Goal: Check status: Check status

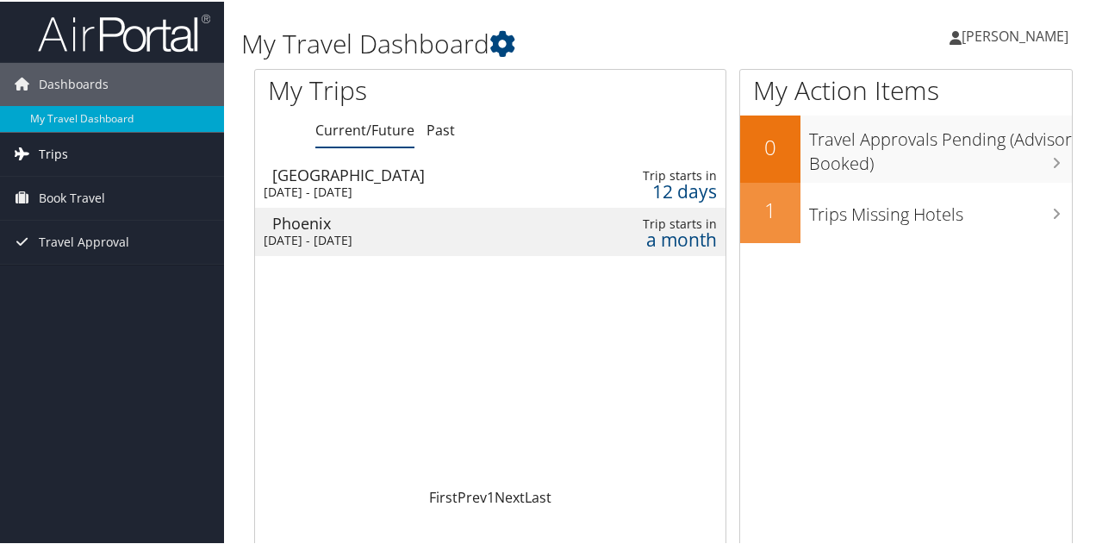
click at [93, 167] on link "Trips" at bounding box center [112, 152] width 224 height 43
click at [377, 246] on div "[DATE] - [DATE]" at bounding box center [411, 239] width 295 height 16
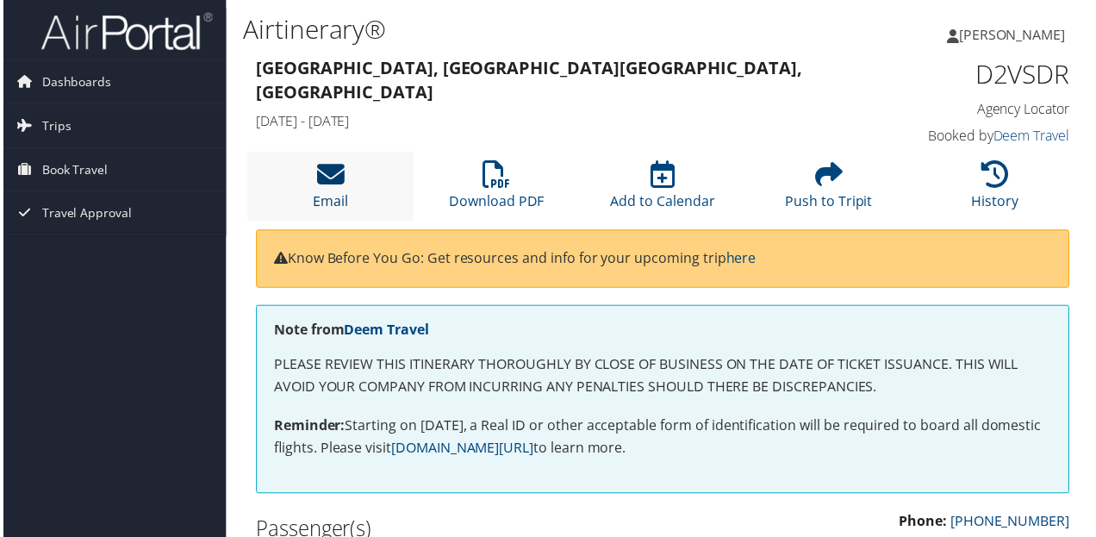
click at [321, 177] on icon at bounding box center [329, 175] width 28 height 28
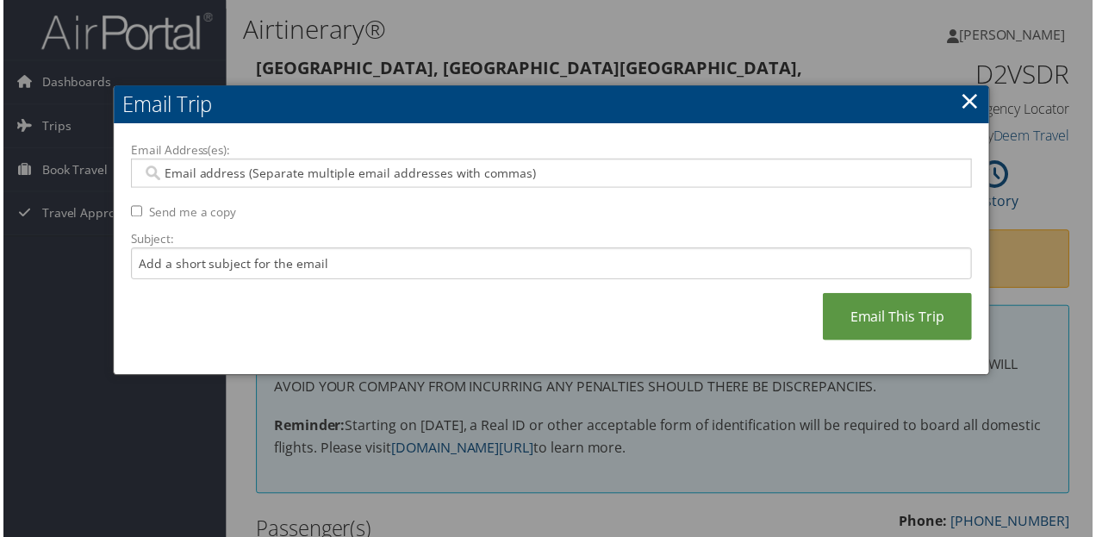
click at [958, 100] on h2 "Email Trip" at bounding box center [551, 105] width 881 height 38
click at [967, 99] on link "×" at bounding box center [973, 101] width 20 height 34
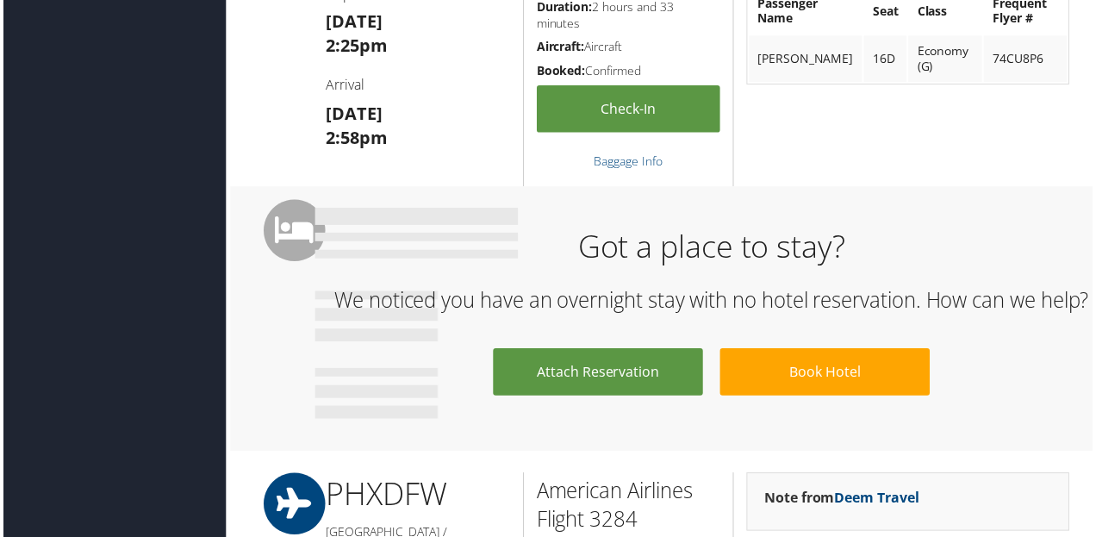
scroll to position [948, 0]
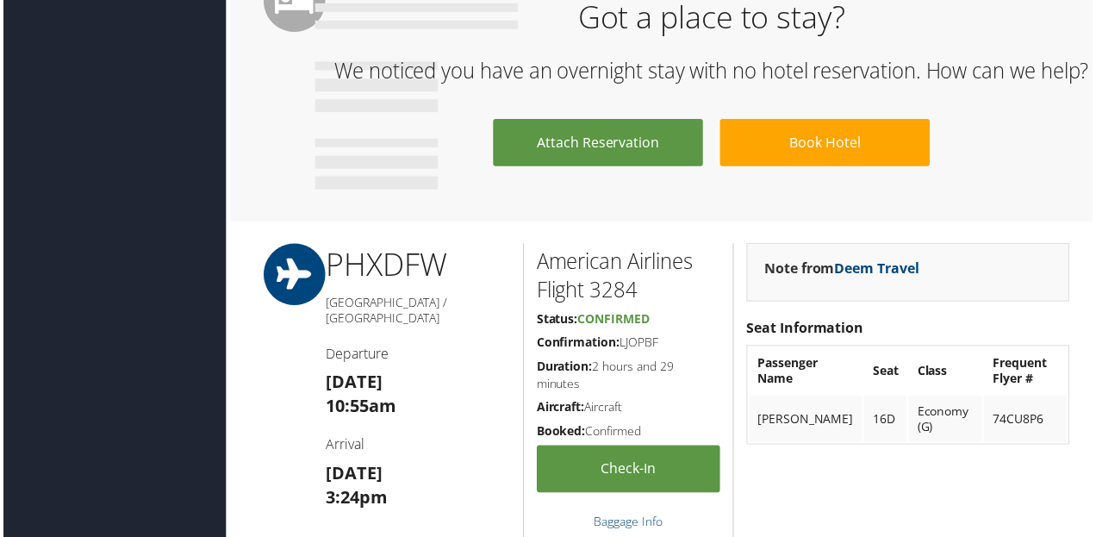
click at [1051, 223] on div "Got a place to stay? We noticed you have an overnight stay with no hotel reserv…" at bounding box center [663, 90] width 871 height 266
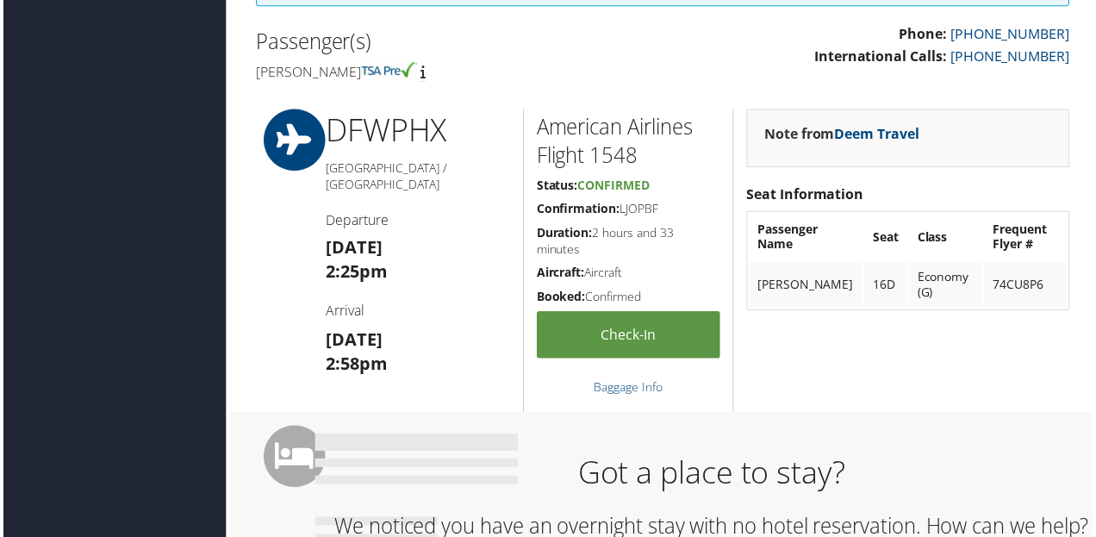
scroll to position [431, 0]
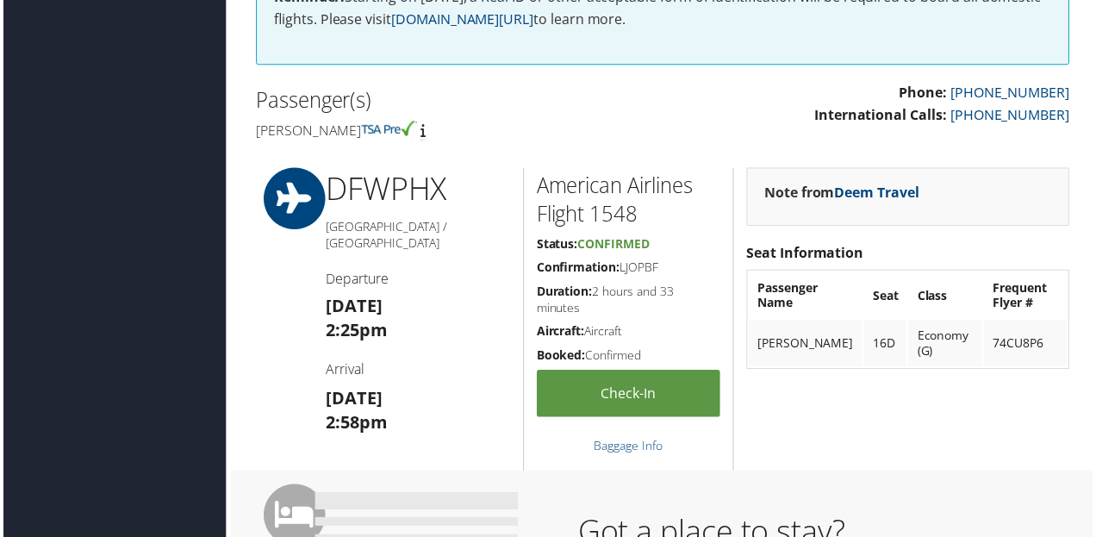
drag, startPoint x: 677, startPoint y: 266, endPoint x: 640, endPoint y: 286, distance: 42.0
click at [638, 286] on div "American Airlines Flight 1548 Status: Confirmed Confirmation: LJOPBF Duration: …" at bounding box center [628, 321] width 211 height 305
click at [648, 285] on h5 "Duration: 2 hours and 33 minutes" at bounding box center [629, 301] width 184 height 34
drag, startPoint x: 671, startPoint y: 264, endPoint x: 621, endPoint y: 265, distance: 49.1
click at [621, 265] on h5 "Confirmation: LJOPBF" at bounding box center [629, 268] width 184 height 17
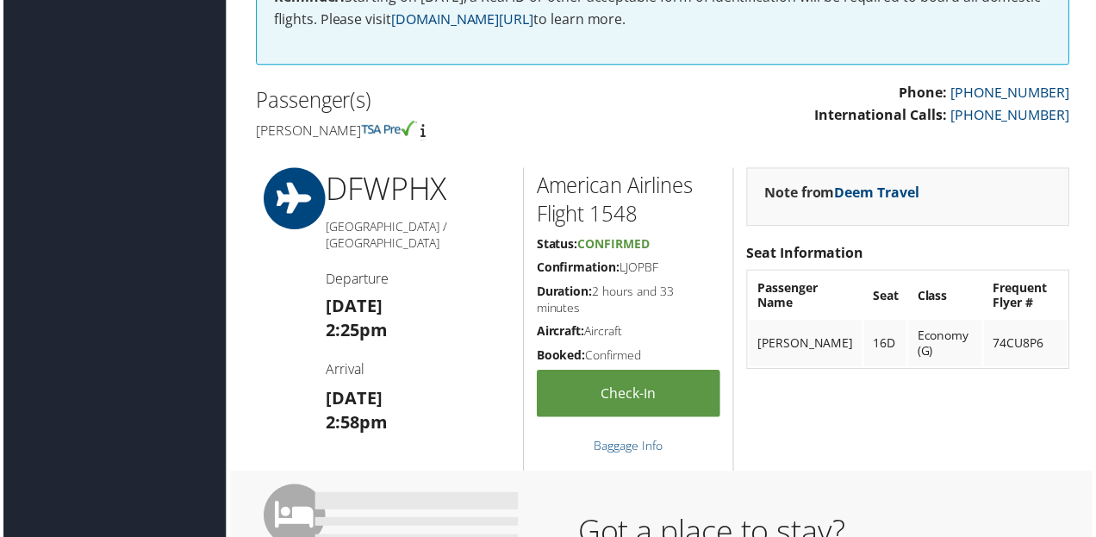
copy h5 "LJOPBF"
click at [941, 385] on div "Note from Deem Travel Seat Information Passenger Name Seat Class Frequent Flyer…" at bounding box center [910, 321] width 352 height 305
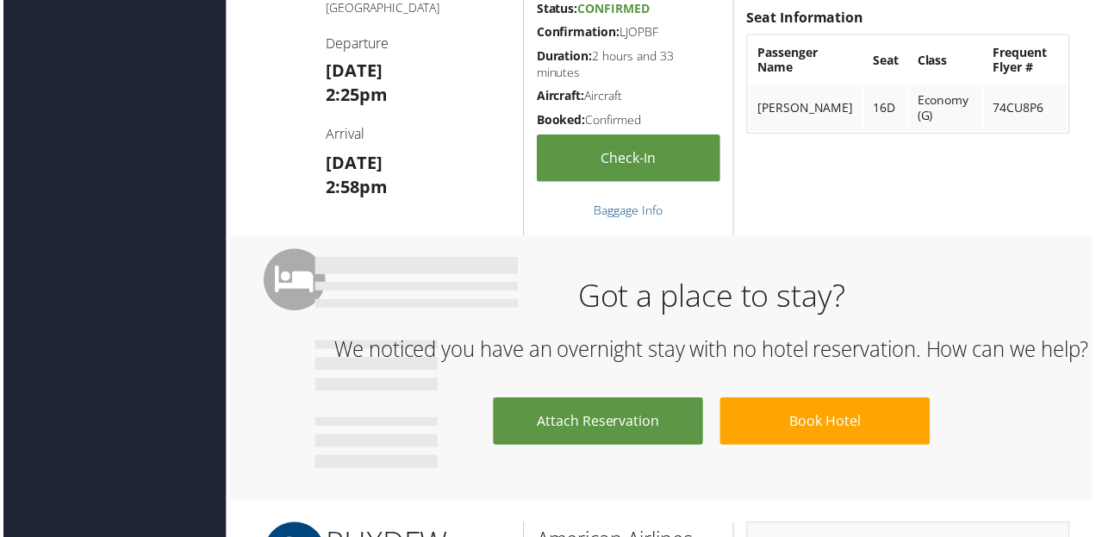
scroll to position [1034, 0]
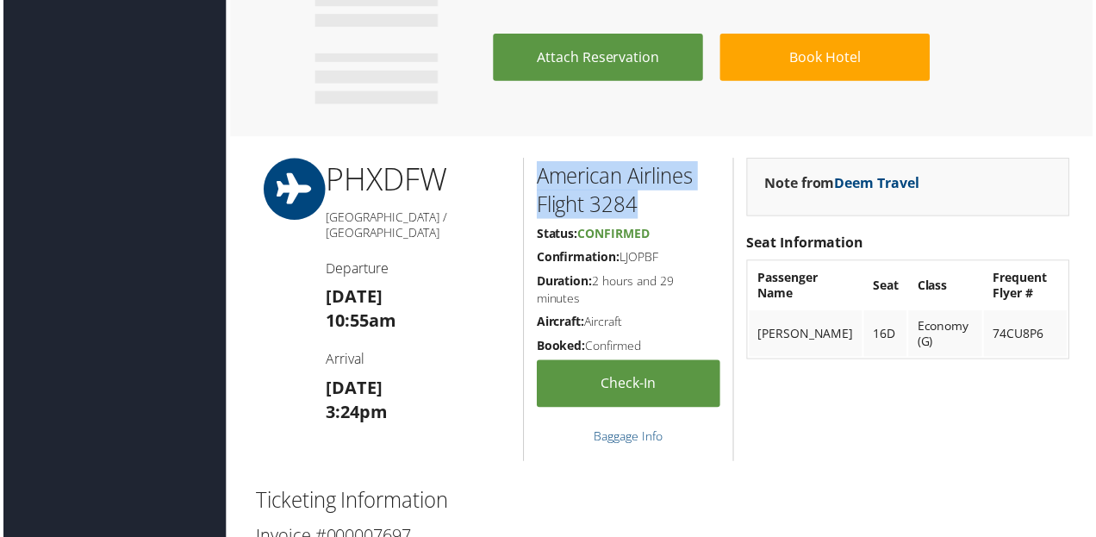
drag, startPoint x: 659, startPoint y: 227, endPoint x: 475, endPoint y: 297, distance: 197.2
click at [523, 201] on div "American Airlines Flight 3284 Status: Confirmed Confirmation: LJOPBF Duration: …" at bounding box center [628, 311] width 211 height 305
copy h2 "American Airlines Flight 3284"
drag, startPoint x: 915, startPoint y: 447, endPoint x: 916, endPoint y: 439, distance: 8.7
click at [915, 447] on div "Note from Deem Travel Seat Information Passenger Name Seat Class Frequent Flyer…" at bounding box center [910, 311] width 352 height 305
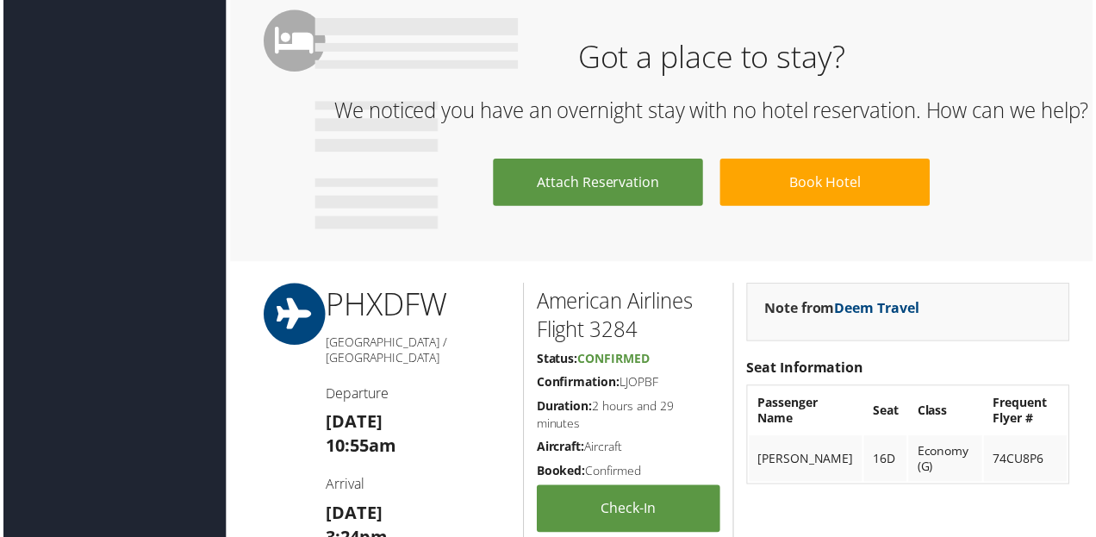
scroll to position [690, 0]
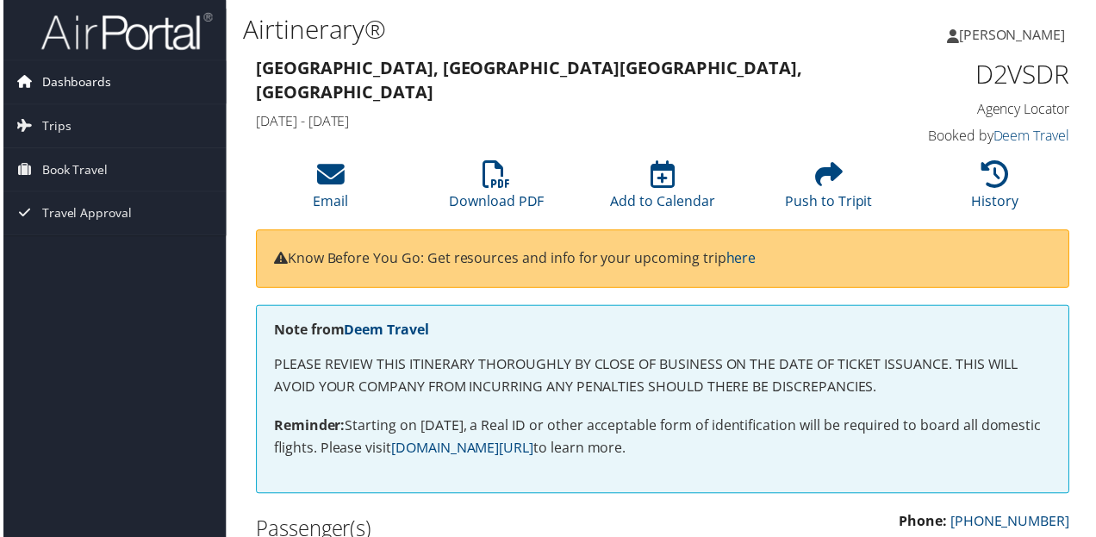
click at [95, 80] on span "Dashboards" at bounding box center [74, 82] width 70 height 43
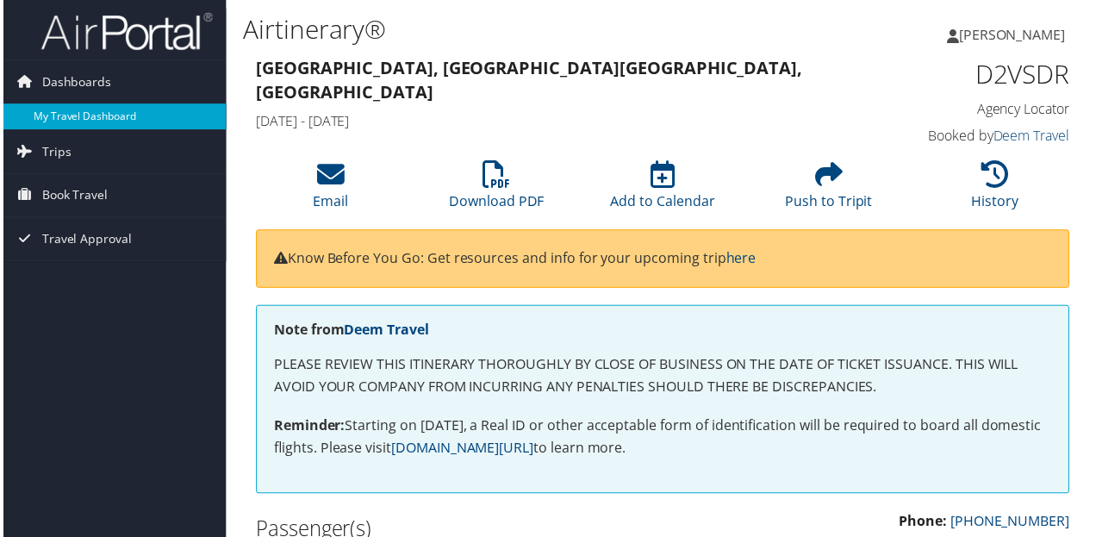
click at [93, 109] on link "My Travel Dashboard" at bounding box center [112, 117] width 224 height 26
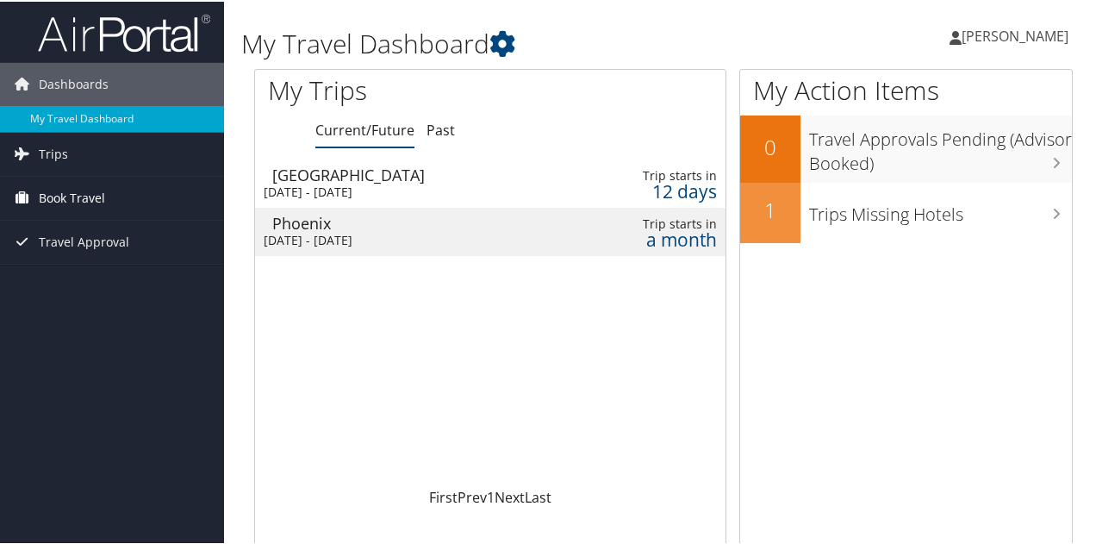
click at [91, 192] on span "Book Travel" at bounding box center [72, 196] width 66 height 43
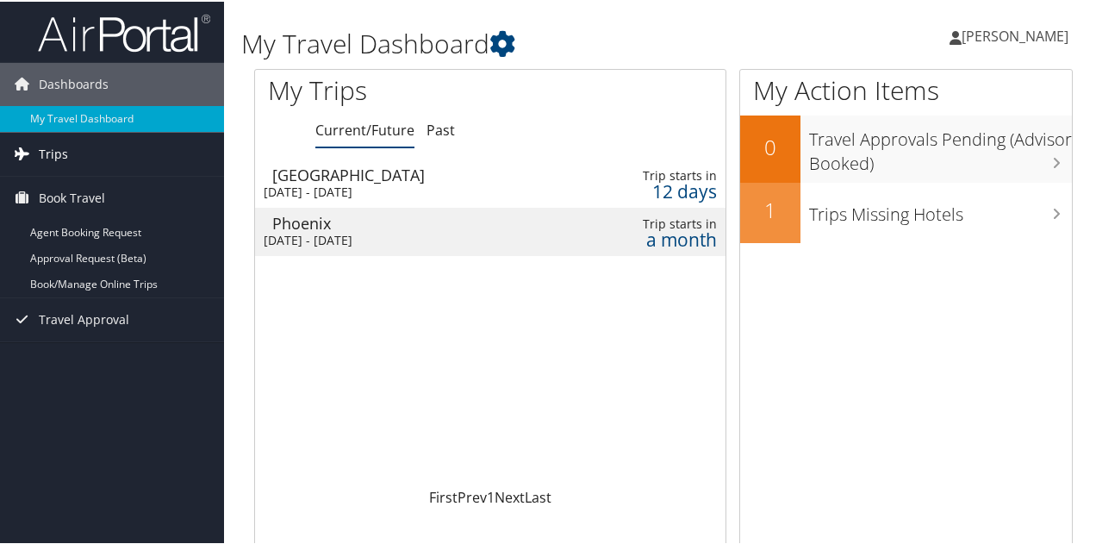
click at [56, 154] on span "Trips" at bounding box center [53, 152] width 29 height 43
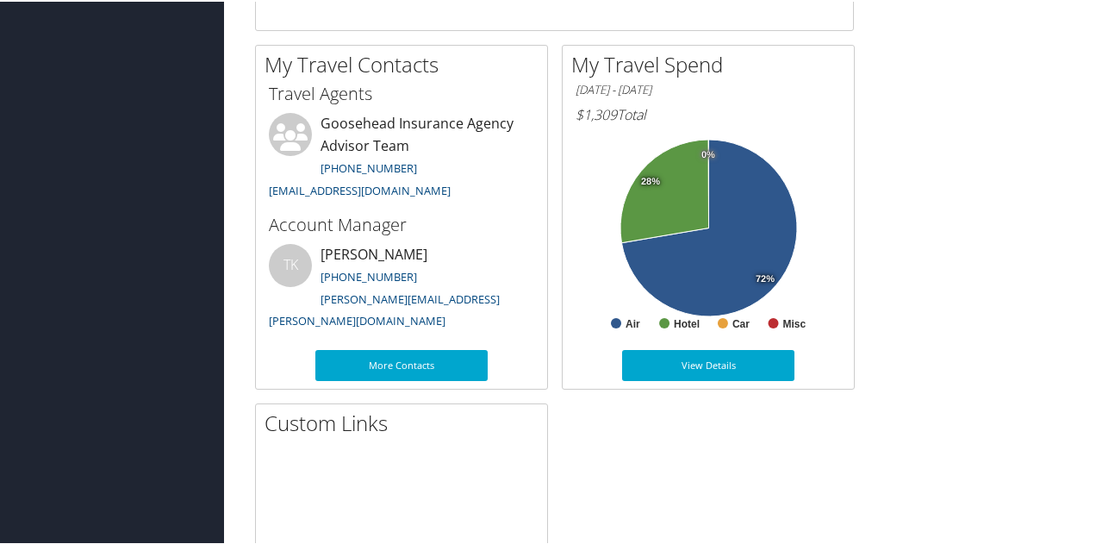
scroll to position [875, 0]
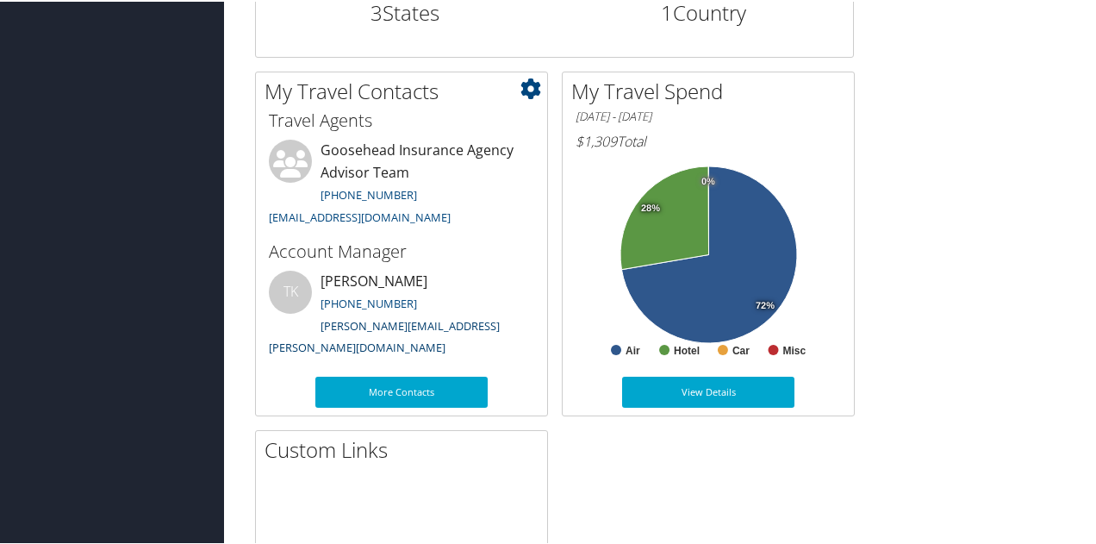
click at [447, 325] on link "tammy.kruckeberg@cbtravel.com" at bounding box center [384, 335] width 231 height 38
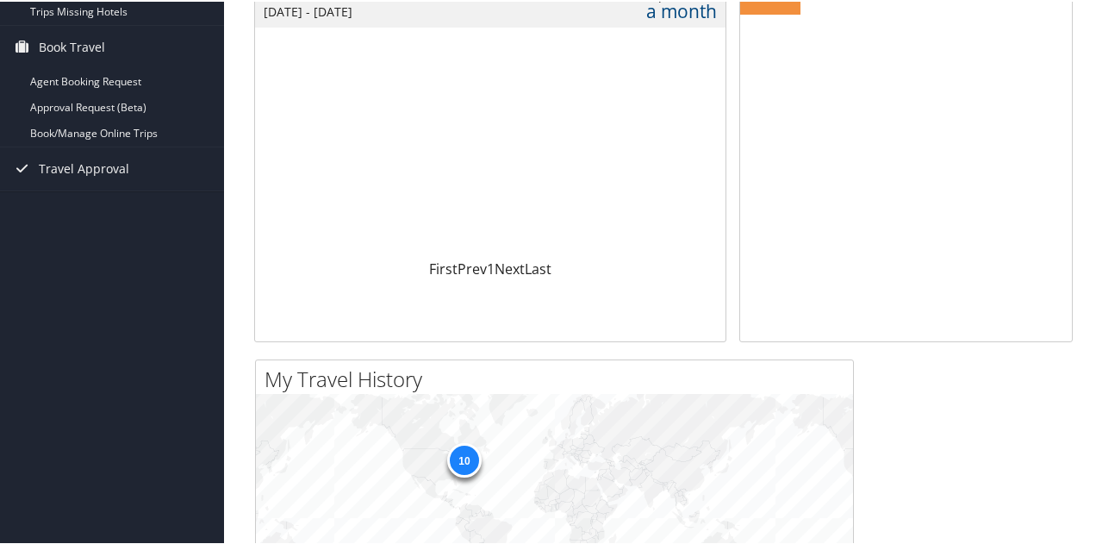
scroll to position [13, 0]
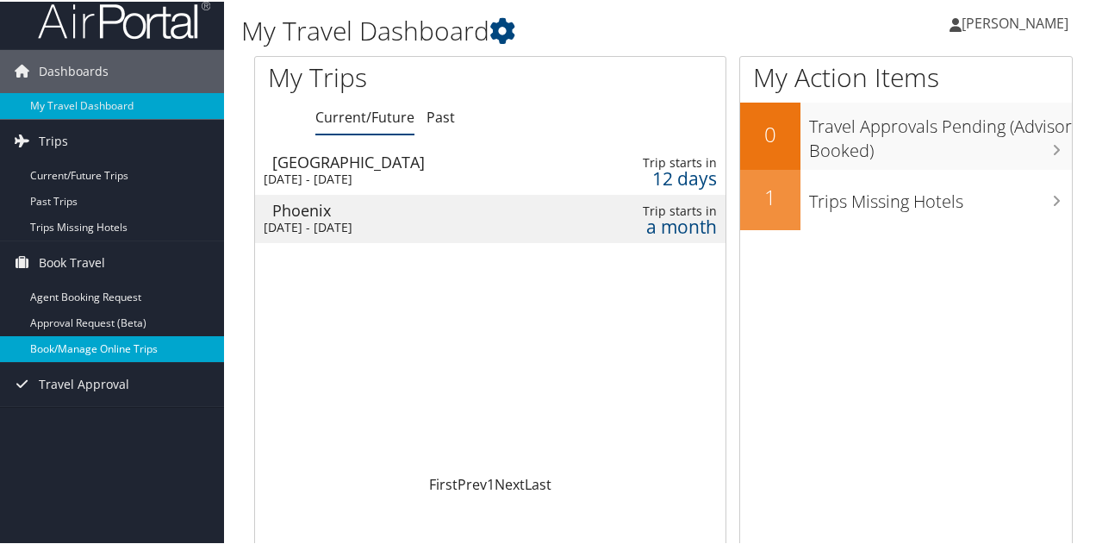
click at [74, 346] on link "Book/Manage Online Trips" at bounding box center [112, 347] width 224 height 26
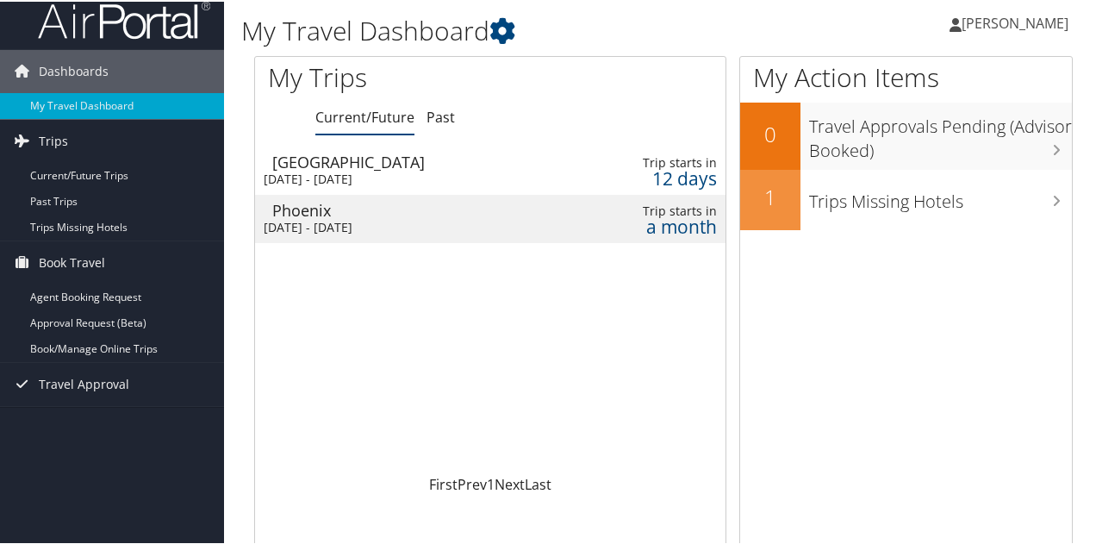
click at [386, 218] on div "Sun 19 Oct 2025 - Thu 23 Oct 2025" at bounding box center [411, 226] width 295 height 16
